Goal: Information Seeking & Learning: Learn about a topic

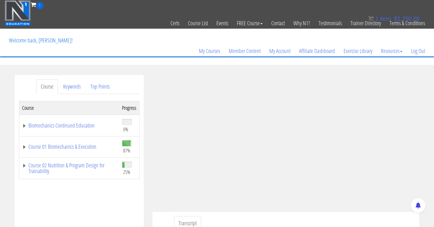
click at [20, 148] on td "Course 01 Biomechanics & Execution" at bounding box center [69, 147] width 100 height 22
click at [25, 148] on link "Course 01 Biomechanics & Execution" at bounding box center [69, 147] width 94 height 6
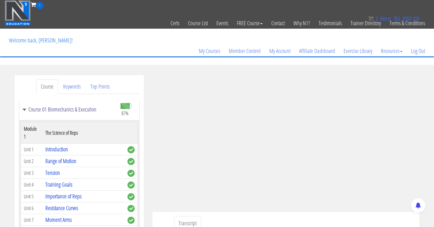
scroll to position [27, 0]
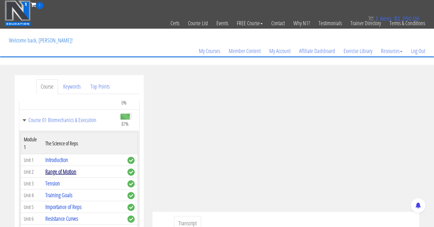
click at [68, 168] on link "Range of Motion" at bounding box center [60, 172] width 31 height 8
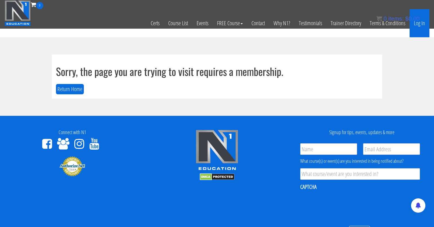
click at [416, 27] on link "Log In" at bounding box center [420, 23] width 20 height 28
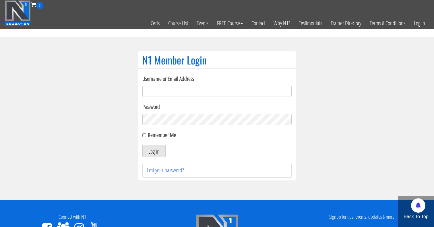
type input "me344529@gmail.com"
click at [141, 136] on div "Username or Email Address me344529@gmail.com Password Remember Me Log In Lost y…" at bounding box center [217, 125] width 159 height 113
click at [143, 136] on input "Remember Me" at bounding box center [144, 136] width 4 height 4
checkbox input "true"
click at [153, 148] on button "Log In" at bounding box center [153, 151] width 23 height 12
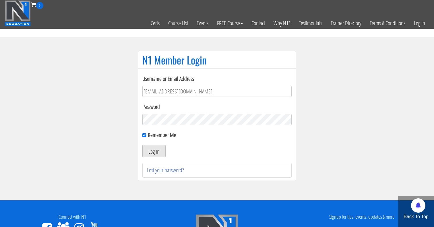
click at [156, 150] on button "Log In" at bounding box center [153, 151] width 23 height 12
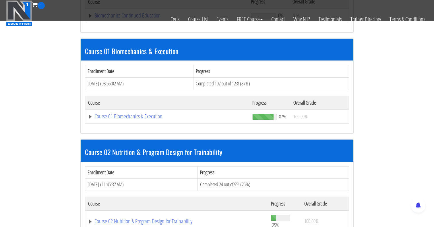
scroll to position [142, 0]
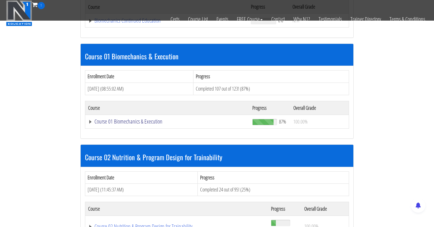
click at [127, 125] on link "Course 01 Biomechanics & Execution" at bounding box center [167, 122] width 159 height 6
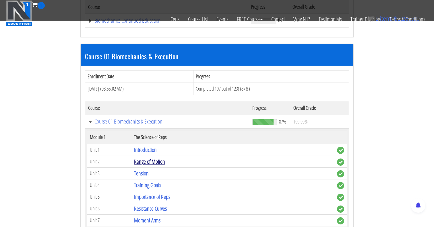
click at [143, 163] on link "Range of Motion" at bounding box center [149, 162] width 31 height 8
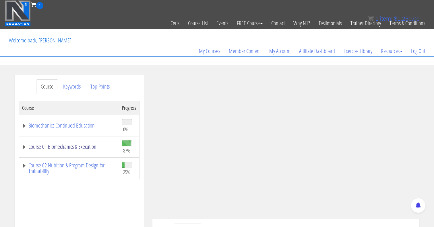
click at [24, 145] on link "Course 01 Biomechanics & Execution" at bounding box center [69, 147] width 94 height 6
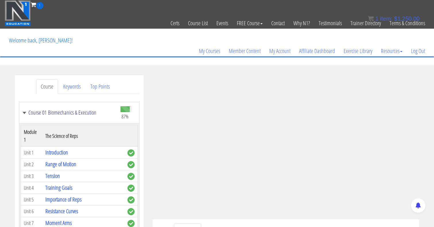
scroll to position [35, 0]
click at [49, 172] on link "Tension" at bounding box center [52, 176] width 15 height 8
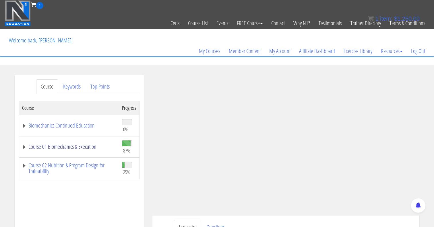
click at [27, 149] on link "Course 01 Biomechanics & Execution" at bounding box center [69, 147] width 94 height 6
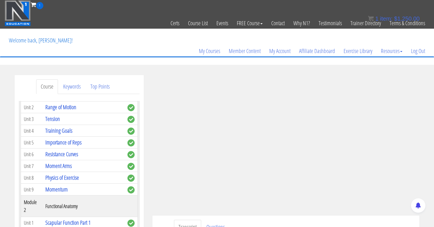
scroll to position [92, 0]
click at [59, 127] on link "Training Goals" at bounding box center [58, 131] width 27 height 8
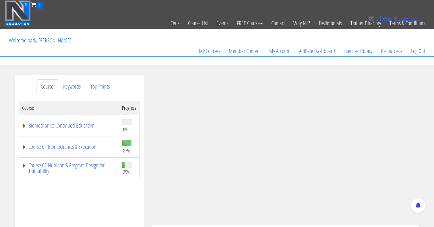
click at [21, 144] on td "Course 01 Biomechanics & Execution" at bounding box center [69, 147] width 100 height 22
click at [24, 146] on link "Course 01 Biomechanics & Execution" at bounding box center [69, 147] width 94 height 6
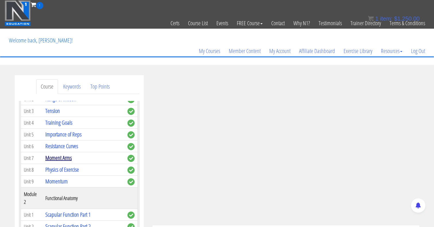
scroll to position [99, 0]
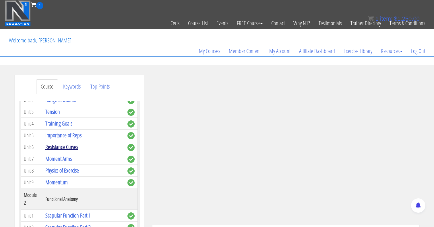
click at [60, 143] on link "Resistance Curves" at bounding box center [61, 147] width 33 height 8
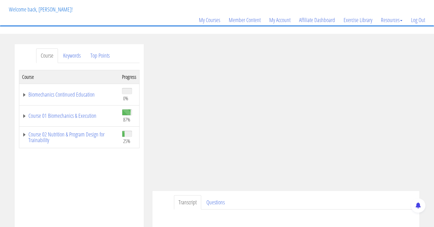
scroll to position [30, 0]
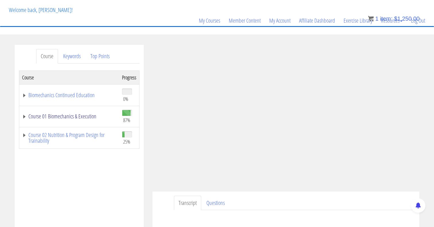
click at [23, 117] on link "Course 01 Biomechanics & Execution" at bounding box center [69, 117] width 94 height 6
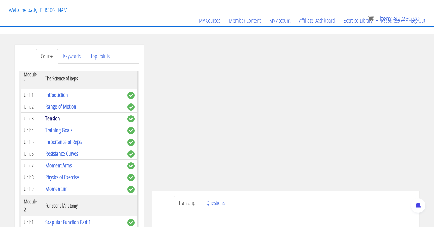
scroll to position [62, 0]
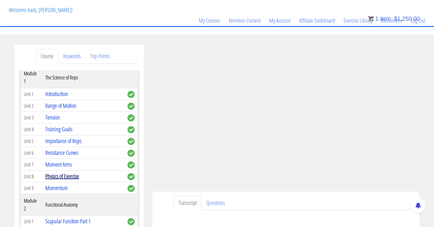
click at [59, 173] on link "Physics of Exercise" at bounding box center [62, 177] width 34 height 8
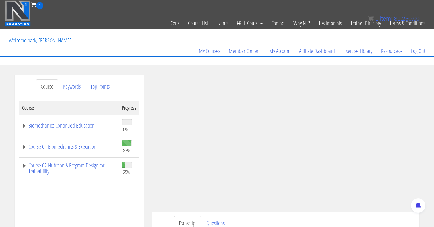
click at [58, 140] on td "Course 01 Biomechanics & Execution" at bounding box center [69, 147] width 100 height 22
click at [54, 147] on link "Course 01 Biomechanics & Execution" at bounding box center [69, 147] width 94 height 6
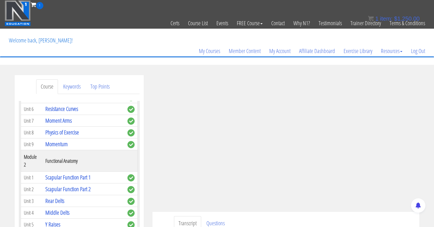
scroll to position [140, 0]
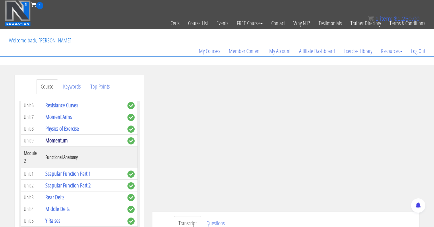
click at [56, 137] on link "Momentum" at bounding box center [56, 141] width 22 height 8
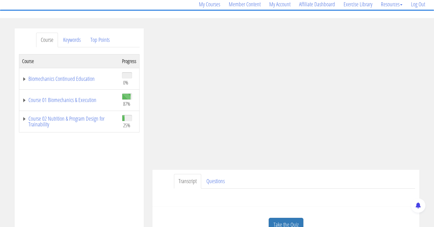
scroll to position [46, 0]
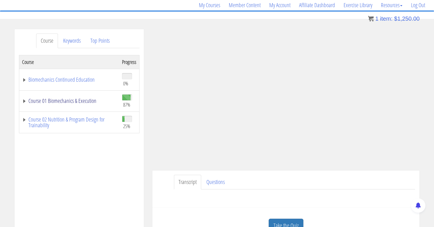
click at [25, 101] on link "Course 01 Biomechanics & Execution" at bounding box center [69, 101] width 94 height 6
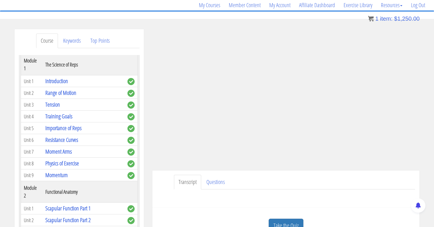
scroll to position [62, 0]
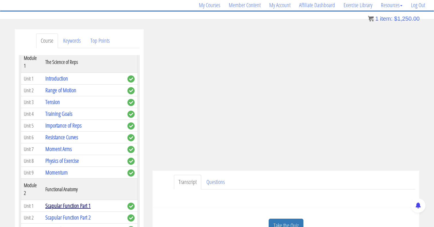
click at [67, 202] on link "Scapular Function Part 1" at bounding box center [67, 206] width 45 height 8
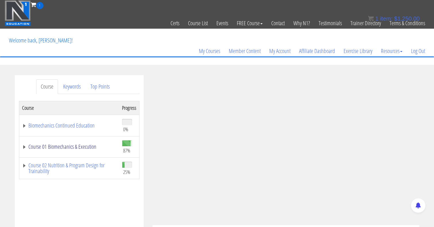
click at [24, 146] on link "Course 01 Biomechanics & Execution" at bounding box center [69, 147] width 94 height 6
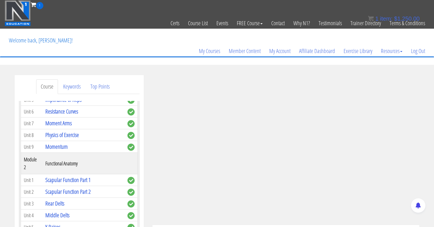
scroll to position [133, 0]
